Goal: Task Accomplishment & Management: Complete application form

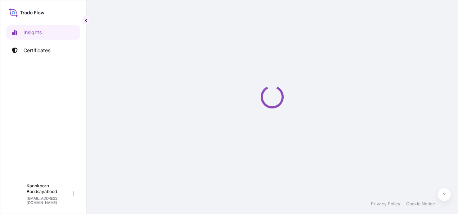
select select "2025"
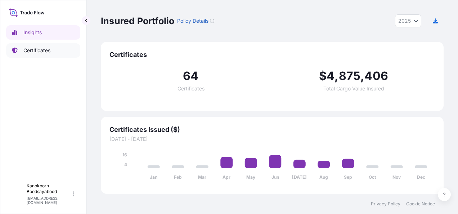
click at [48, 48] on p "Certificates" at bounding box center [36, 50] width 27 height 7
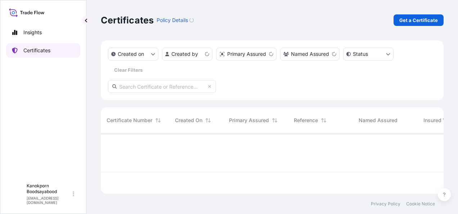
scroll to position [59, 337]
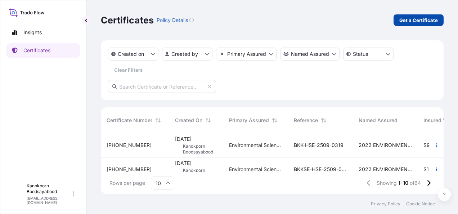
click at [424, 18] on p "Get a Certificate" at bounding box center [419, 20] width 39 height 7
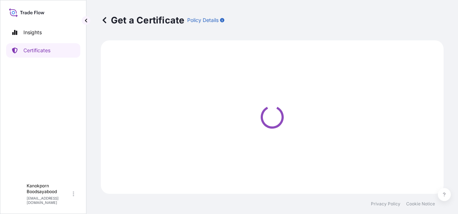
select select "Sea"
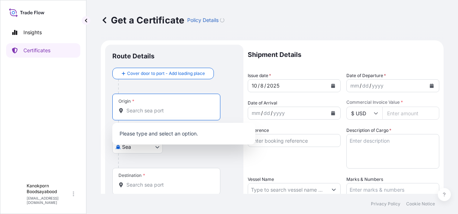
click at [156, 110] on input "Origin *" at bounding box center [168, 110] width 85 height 7
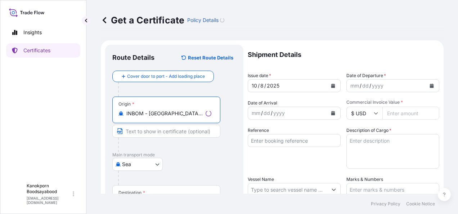
type input "INBOM - [GEOGRAPHIC_DATA] (ex [GEOGRAPHIC_DATA]), [GEOGRAPHIC_DATA]"
click at [153, 165] on body "0 options available. 3 options available. Insights Certificates K Kanokporn Boo…" at bounding box center [229, 107] width 458 height 214
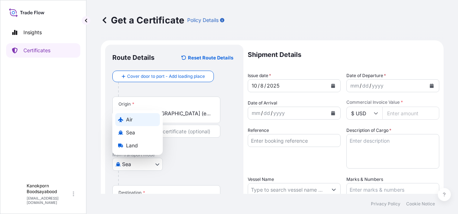
click at [138, 121] on div "Air" at bounding box center [137, 119] width 45 height 13
select select "Air"
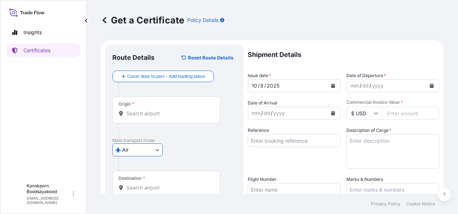
scroll to position [96, 0]
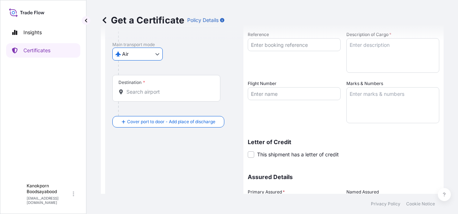
click at [153, 92] on input "Destination *" at bounding box center [168, 91] width 85 height 7
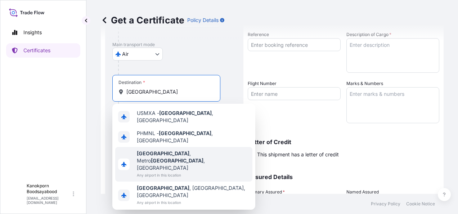
click at [165, 150] on span "[GEOGRAPHIC_DATA] , [GEOGRAPHIC_DATA] , [GEOGRAPHIC_DATA]" at bounding box center [193, 161] width 113 height 22
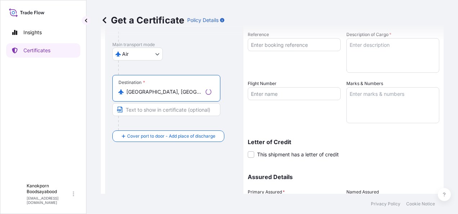
type input "[GEOGRAPHIC_DATA], [GEOGRAPHIC_DATA], [GEOGRAPHIC_DATA]"
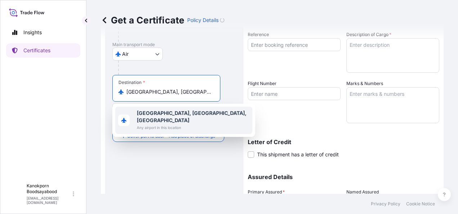
click at [217, 116] on span "[GEOGRAPHIC_DATA], [GEOGRAPHIC_DATA], [GEOGRAPHIC_DATA]" at bounding box center [193, 117] width 113 height 14
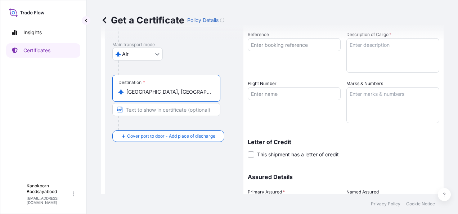
scroll to position [0, 0]
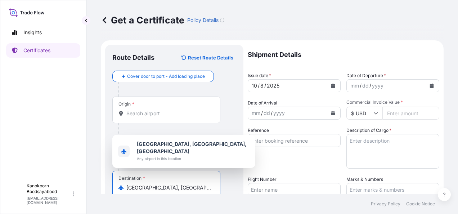
click at [429, 83] on button "Calendar" at bounding box center [432, 86] width 12 height 12
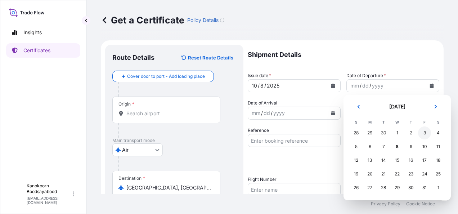
click at [426, 135] on div "3" at bounding box center [424, 132] width 13 height 13
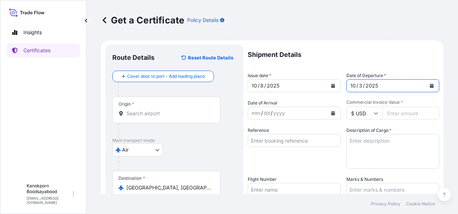
click at [331, 112] on icon "Calendar" at bounding box center [333, 113] width 4 height 4
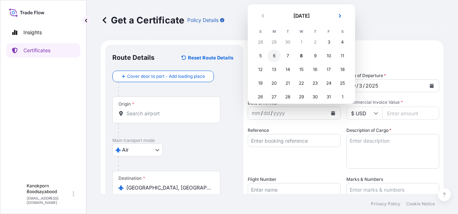
click at [277, 56] on div "6" at bounding box center [274, 55] width 13 height 13
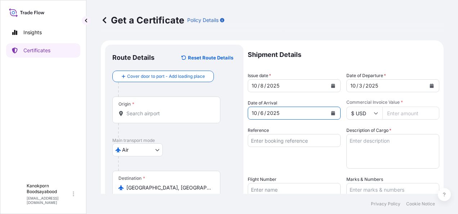
click at [407, 114] on input "Commercial Invoice Value *" at bounding box center [411, 113] width 57 height 13
paste input "2805.00"
type input "2805.00"
click at [374, 113] on icon at bounding box center [376, 113] width 4 height 4
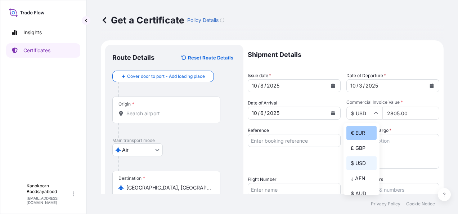
click at [364, 132] on div "€ EUR" at bounding box center [362, 133] width 30 height 14
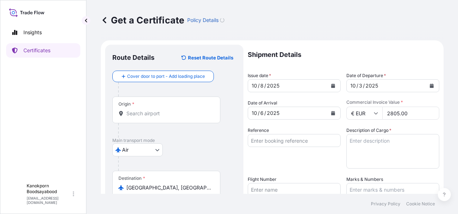
type input "€ EUR"
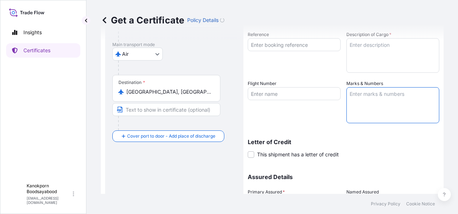
click at [360, 96] on textarea "Marks & Numbers" at bounding box center [393, 105] width 93 height 36
paste textarea "MULTI-MIX INTERNATIONAL MANUFACTURING CORP. PO: US01-009847 D00001161 TRANSFLUT…"
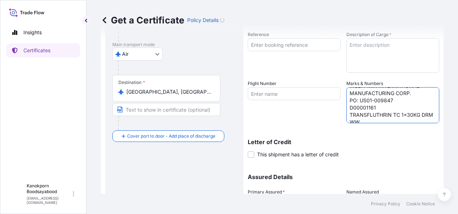
scroll to position [0, 0]
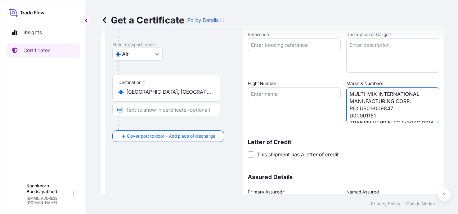
type textarea "MULTI-MIX INTERNATIONAL MANUFACTURING CORP. PO: US01-009847 D00001161 TRANSFLUT…"
click at [356, 53] on textarea "Description of Cargo *" at bounding box center [393, 55] width 93 height 35
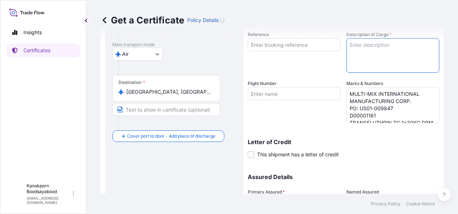
paste textarea "TRANSFLUTHRIN TC 1X30KG DRM WW (03820398)"
type textarea "TRANSFLUTHRIN TC 1X30KG DRM WW (03820398)"
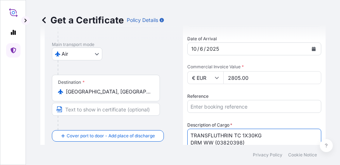
click at [211, 107] on input "Reference" at bounding box center [254, 106] width 134 height 13
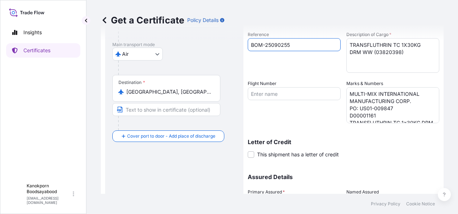
type input "BOM-25090255"
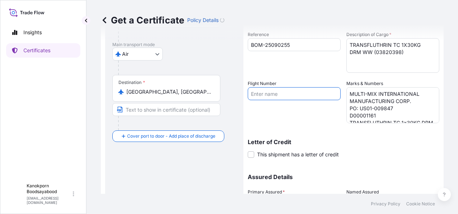
click at [262, 93] on input "Flight Number" at bounding box center [294, 93] width 93 height 13
paste input "EY0205"
paste input "EY0440"
type input "EY0205 / EY0440"
click at [312, 122] on div "Flight Number EY0205 / EY0440" at bounding box center [294, 101] width 93 height 43
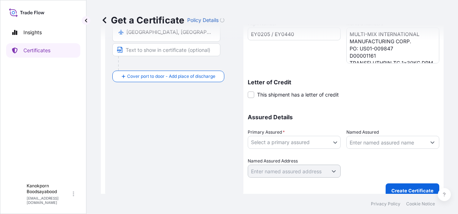
scroll to position [164, 0]
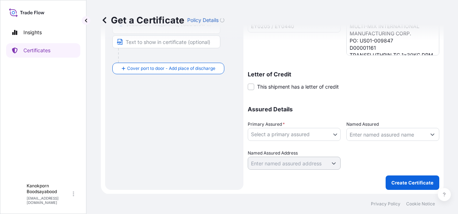
click at [316, 134] on body "Insights Certificates K Kanokporn Boodsayabood [EMAIL_ADDRESS][DOMAIN_NAME] Get…" at bounding box center [229, 107] width 458 height 214
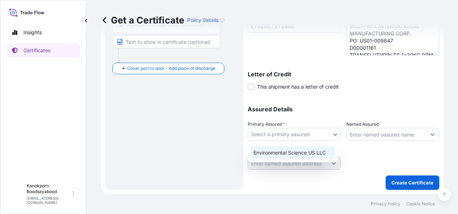
click at [299, 153] on div "Environmental Science US LLC" at bounding box center [293, 152] width 84 height 13
select select "32009"
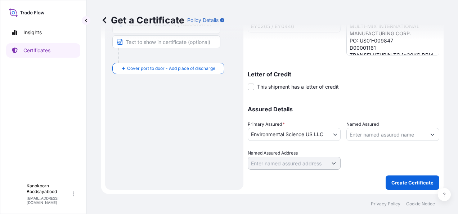
click at [368, 136] on input "Named Assured" at bounding box center [386, 134] width 79 height 13
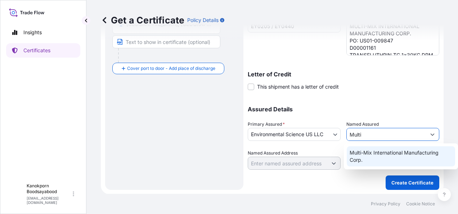
click at [379, 155] on span "Multi-Mix International Manufacturing Corp." at bounding box center [401, 156] width 103 height 14
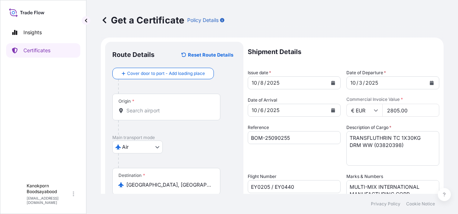
scroll to position [0, 0]
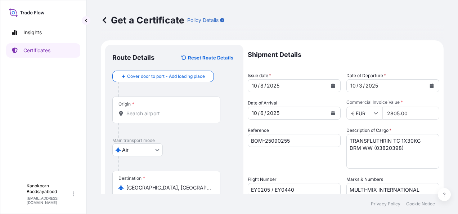
type input "Multi-Mix International Manufacturing Corp."
click at [156, 115] on input "Origin *" at bounding box center [168, 113] width 85 height 7
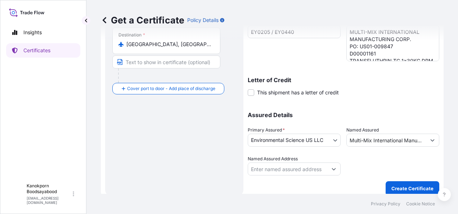
scroll to position [164, 0]
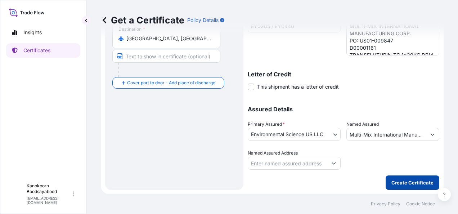
type input "INBOM - [GEOGRAPHIC_DATA] (ex [GEOGRAPHIC_DATA]), [GEOGRAPHIC_DATA]"
click at [401, 183] on p "Create Certificate" at bounding box center [413, 182] width 42 height 7
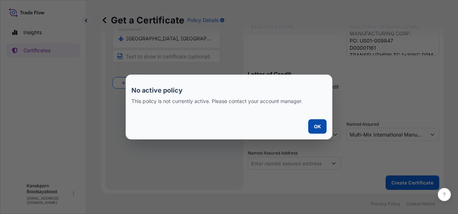
click at [321, 127] on button "OK" at bounding box center [317, 126] width 18 height 14
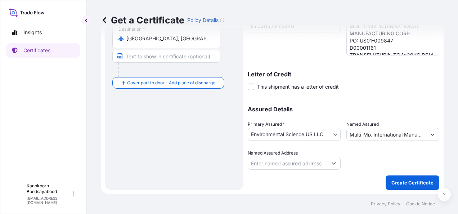
scroll to position [0, 0]
